Goal: Information Seeking & Learning: Learn about a topic

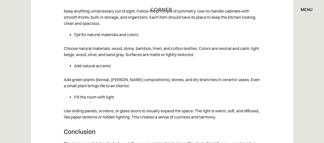
scroll to position [3435, 0]
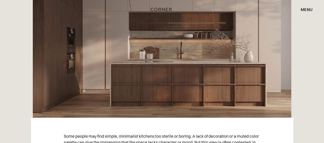
scroll to position [194, 0]
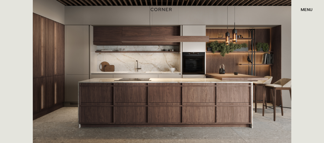
scroll to position [154, 0]
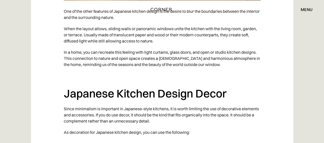
scroll to position [1666, 0]
